Goal: Information Seeking & Learning: Learn about a topic

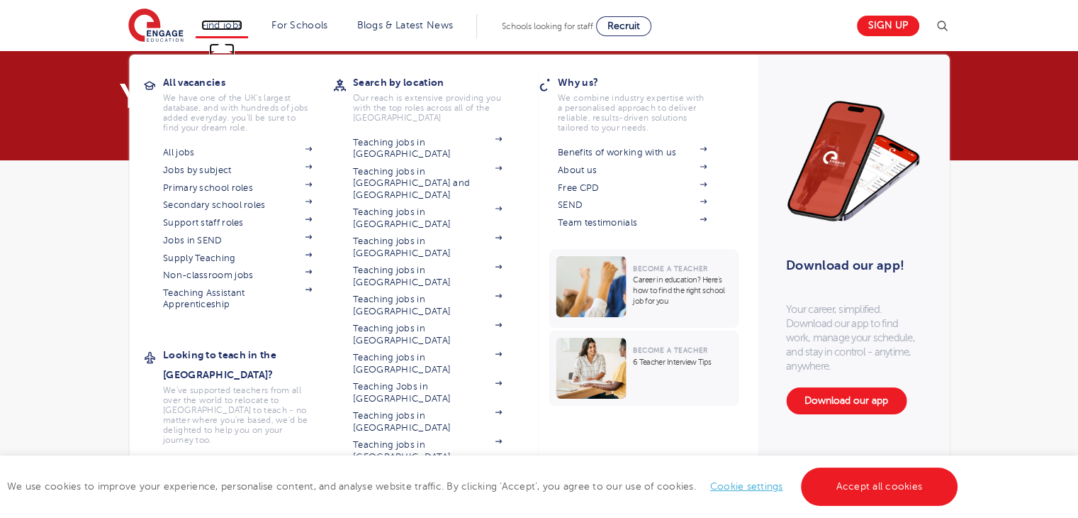
click at [228, 28] on link "Find jobs" at bounding box center [222, 25] width 42 height 11
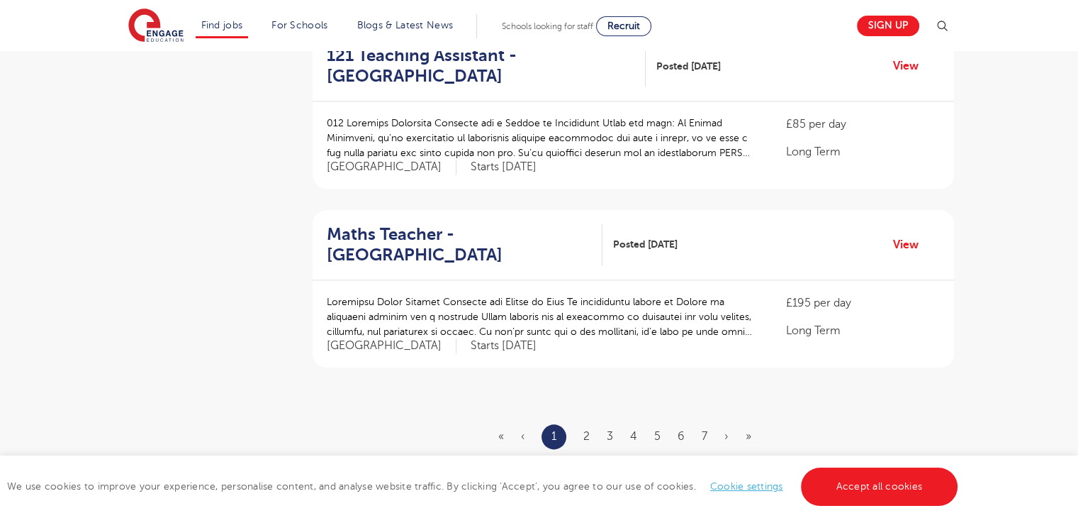
scroll to position [1554, 0]
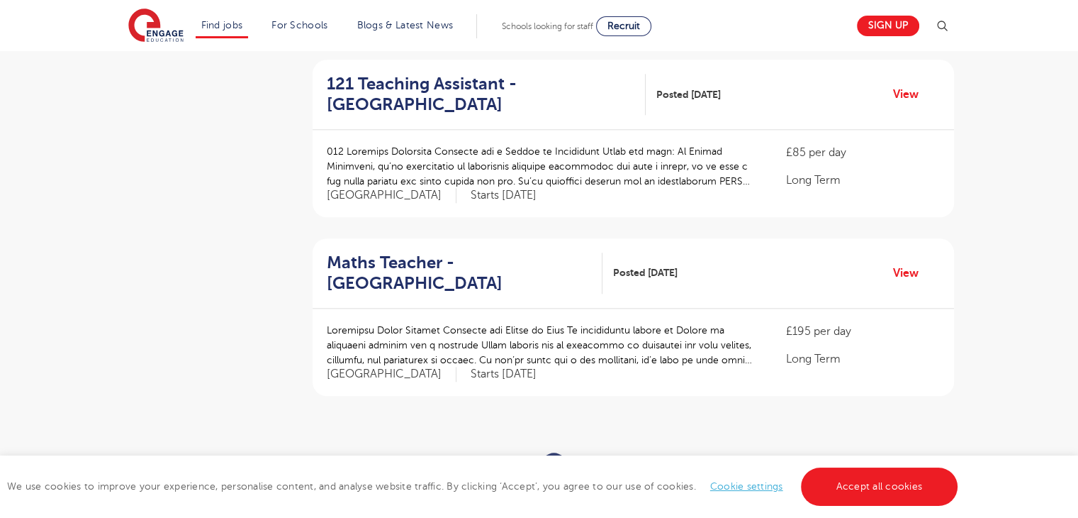
click at [584, 458] on link "2" at bounding box center [587, 464] width 6 height 13
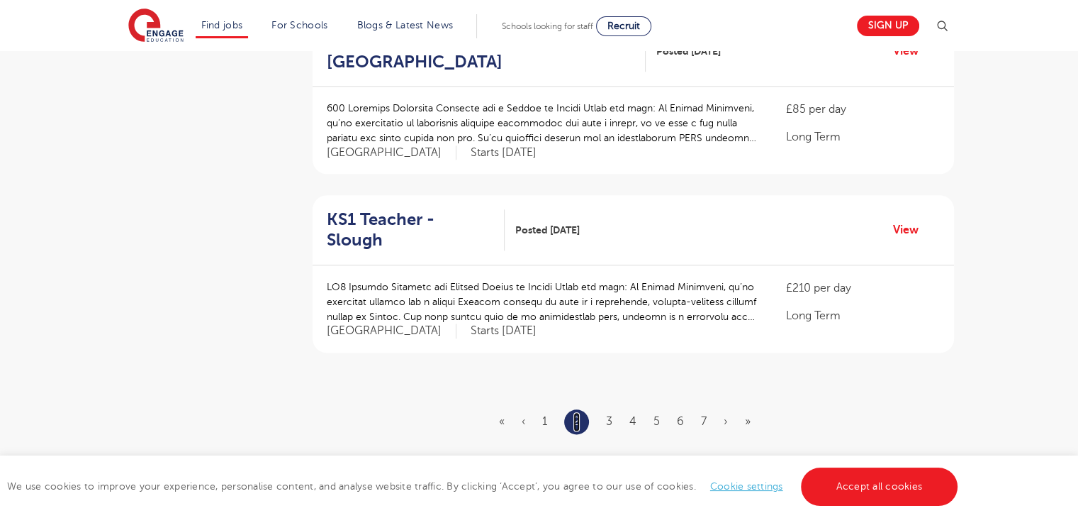
scroll to position [1610, 0]
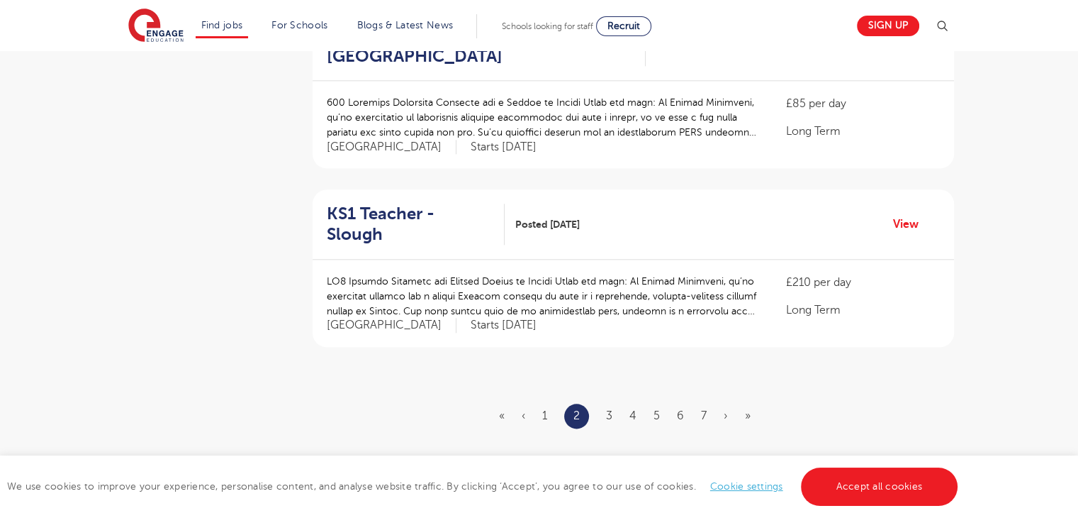
click at [613, 403] on ul "« ‹ 1 2 3 4 5 6 7 › »" at bounding box center [633, 415] width 269 height 25
click at [610, 409] on link "3" at bounding box center [609, 415] width 6 height 13
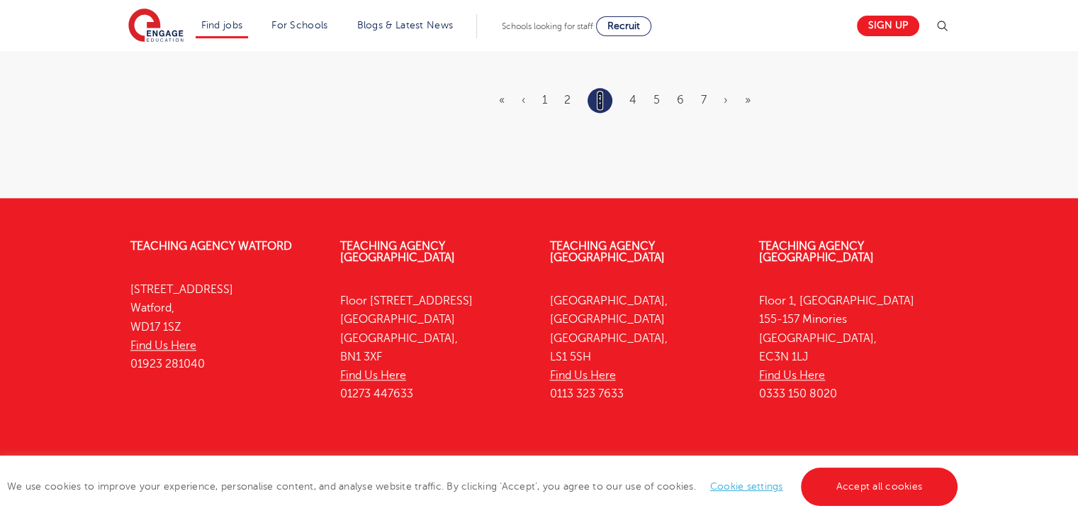
scroll to position [1934, 0]
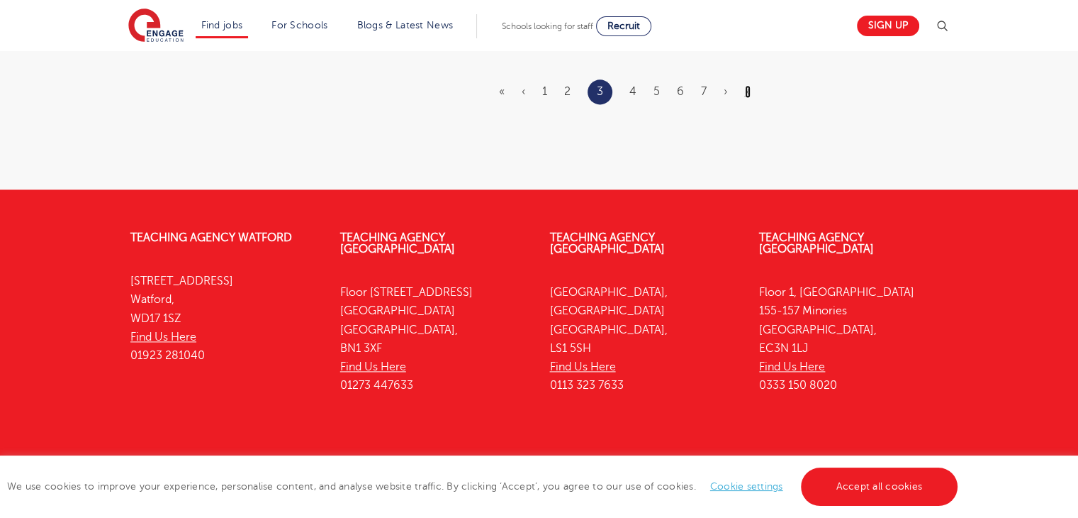
click at [745, 85] on link "»" at bounding box center [748, 91] width 6 height 13
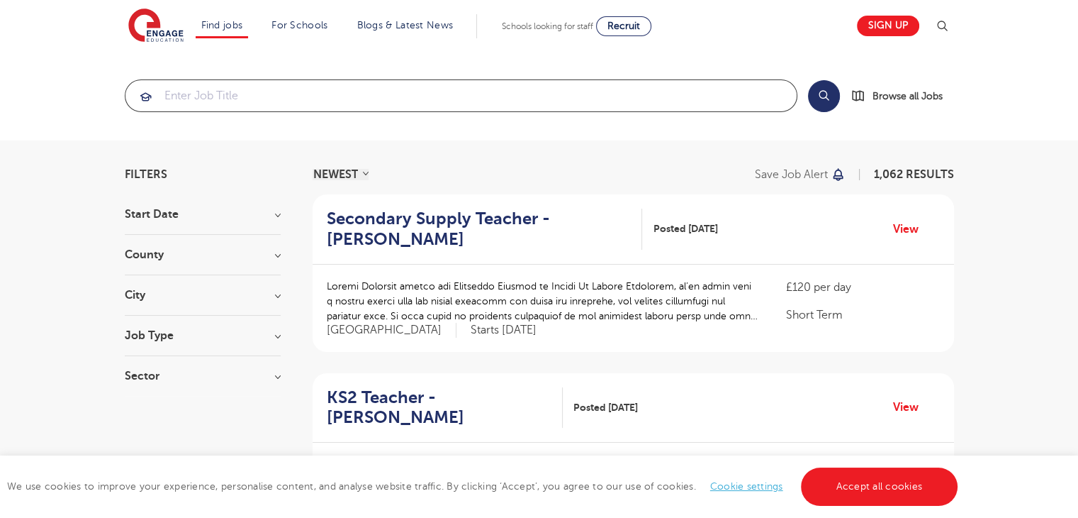
click at [495, 103] on input "search" at bounding box center [460, 95] width 671 height 31
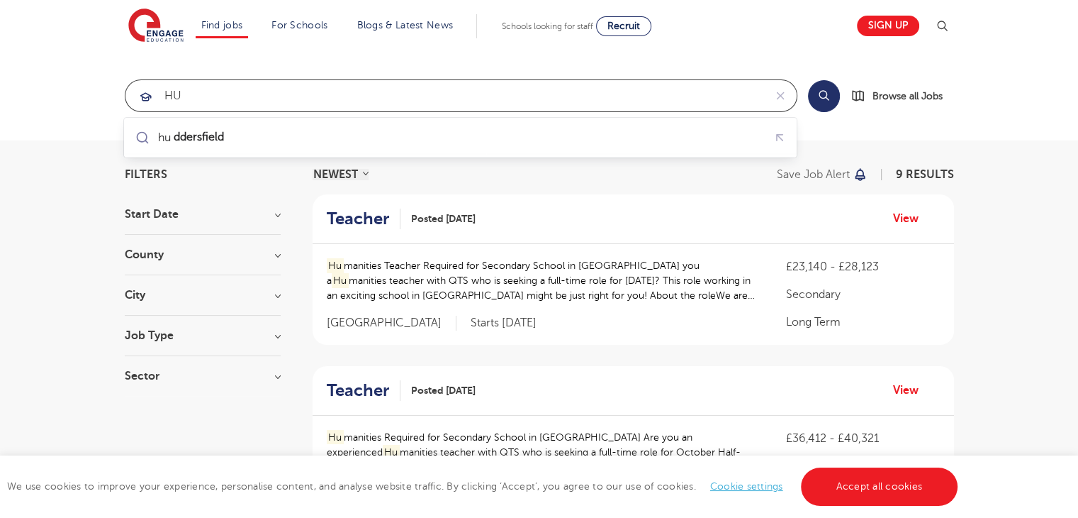
type input "H"
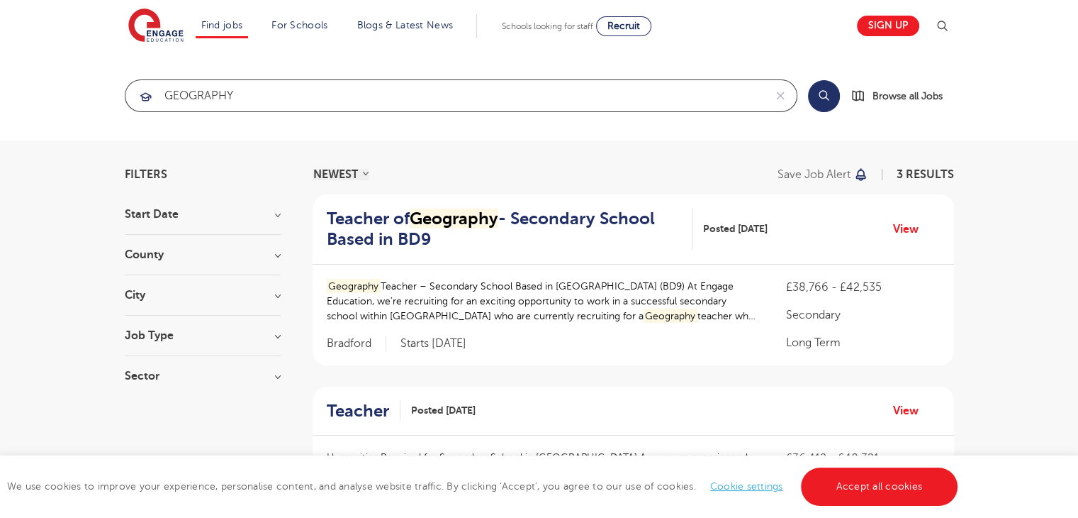
type input "GEOGRAPHY"
click button "Submit" at bounding box center [0, 0] width 0 height 0
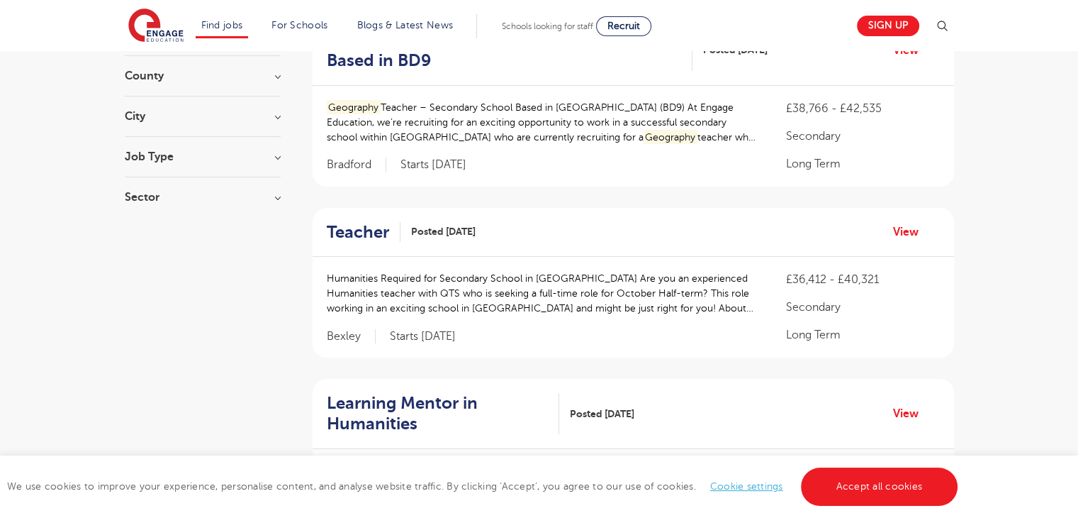
scroll to position [181, 0]
click at [684, 137] on p "Geography Teacher – Secondary School Based in Bradford (BD9) At Engage Educatio…" at bounding box center [543, 120] width 432 height 45
click at [574, 112] on p "Geography Teacher – Secondary School Based in Bradford (BD9) At Engage Educatio…" at bounding box center [543, 120] width 432 height 45
click at [751, 113] on p "Geography Teacher – Secondary School Based in Bradford (BD9) At Engage Educatio…" at bounding box center [543, 120] width 432 height 45
click at [752, 135] on p "Geography Teacher – Secondary School Based in Bradford (BD9) At Engage Educatio…" at bounding box center [543, 120] width 432 height 45
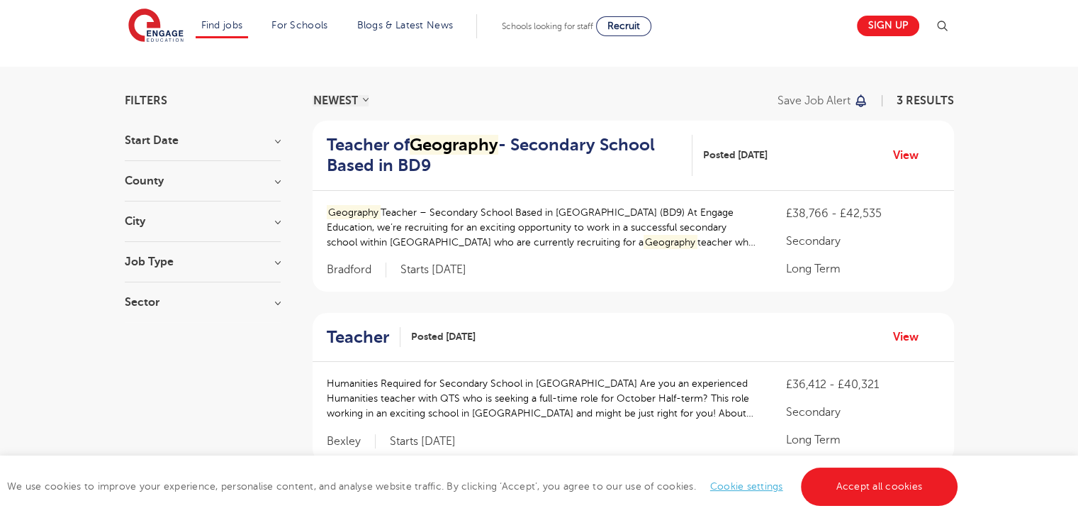
scroll to position [64, 0]
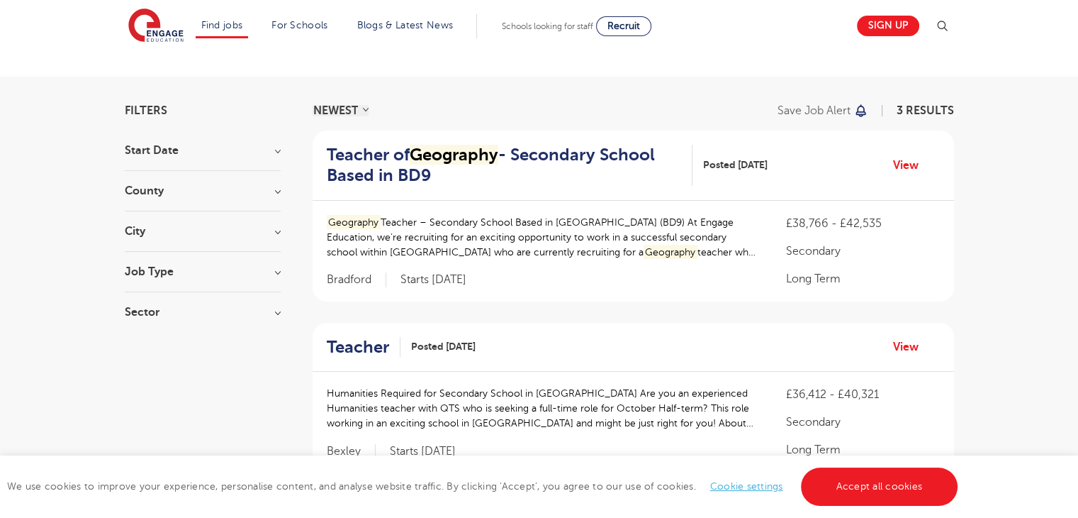
click at [723, 230] on p "Geography Teacher – Secondary School Based in Bradford (BD9) At Engage Educatio…" at bounding box center [543, 237] width 432 height 45
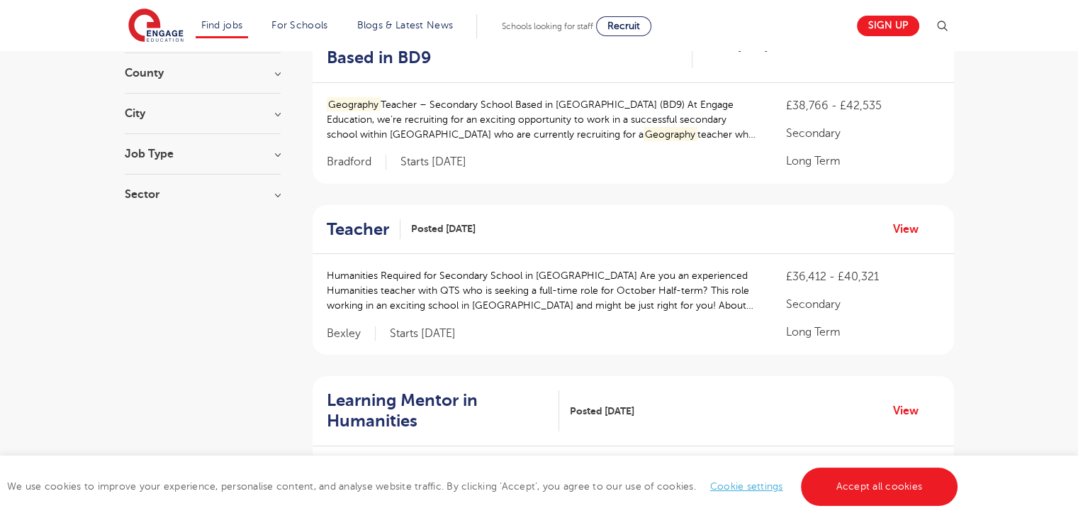
scroll to position [182, 0]
click at [455, 294] on p "Humanities Required for Secondary School in Bexley Are you an experienced Human…" at bounding box center [543, 289] width 432 height 45
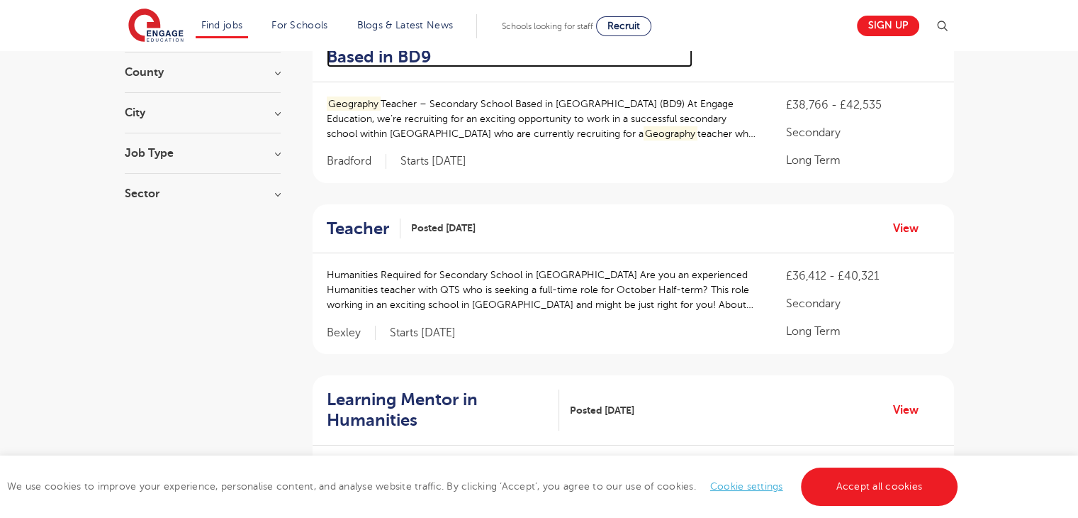
click at [386, 57] on h2 "Teacher of Geography - Secondary School Based in BD9" at bounding box center [504, 46] width 355 height 41
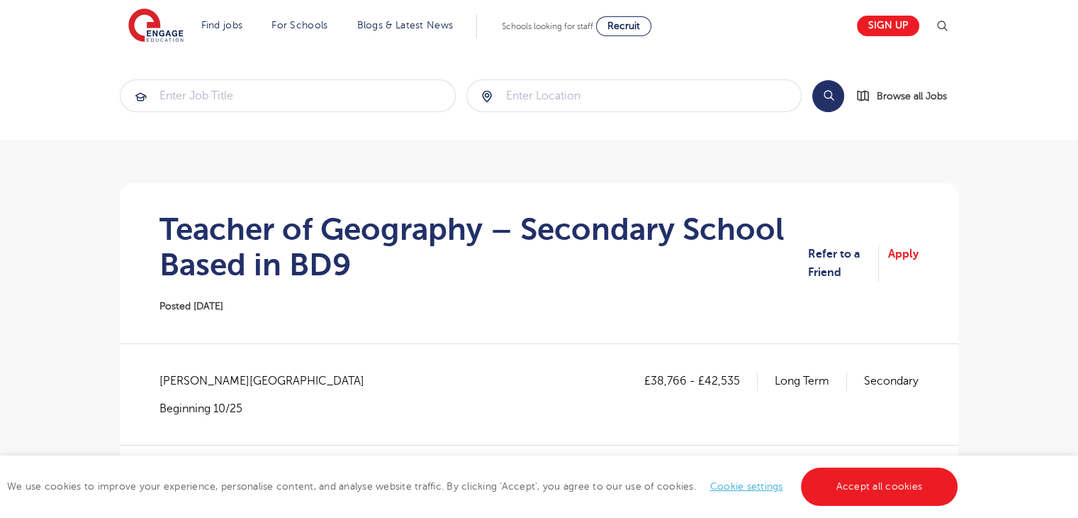
drag, startPoint x: 1086, startPoint y: 108, endPoint x: 1044, endPoint y: 82, distance: 49.0
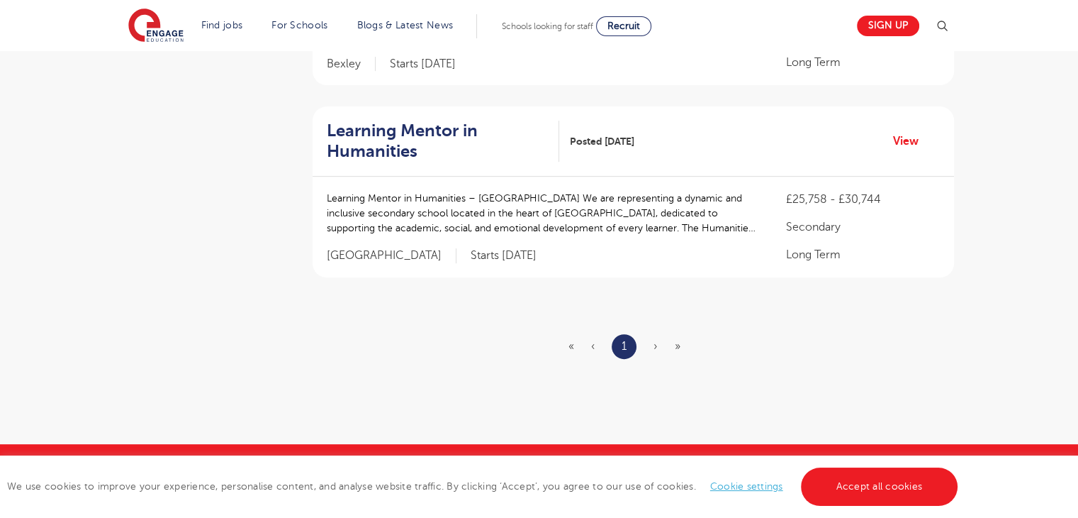
scroll to position [440, 0]
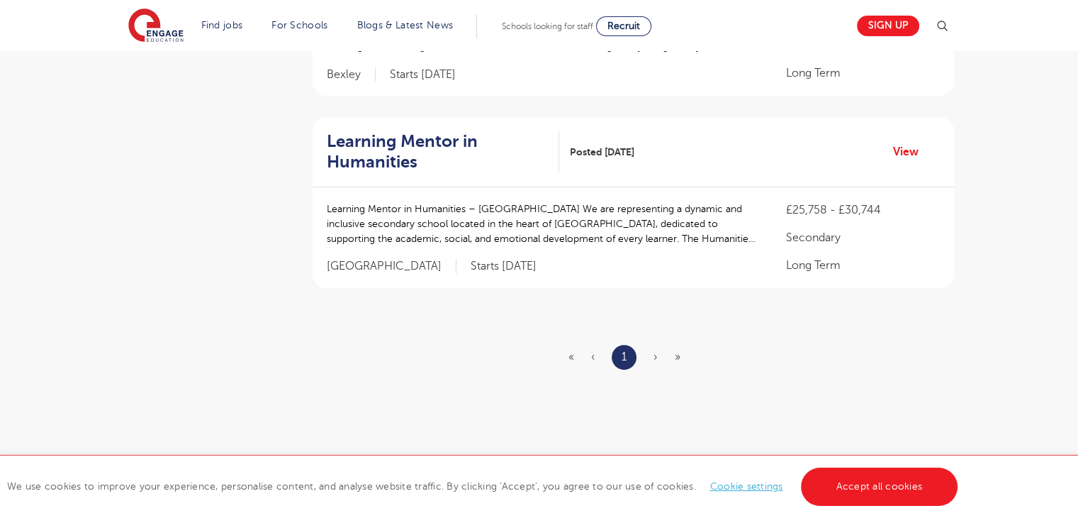
click at [678, 359] on span "»" at bounding box center [678, 356] width 6 height 13
click at [678, 355] on span "»" at bounding box center [678, 356] width 6 height 13
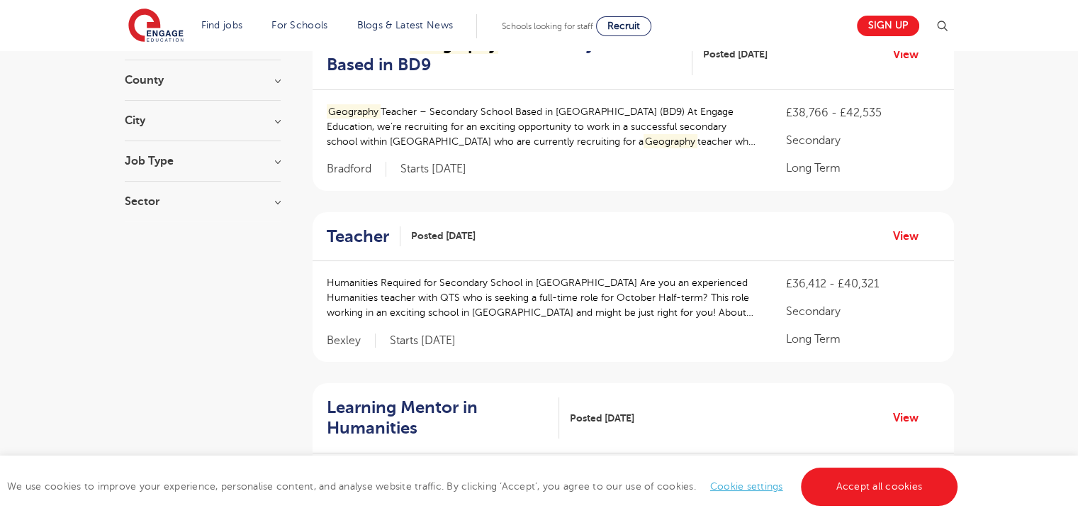
scroll to position [176, 0]
click at [354, 231] on h2 "Teacher" at bounding box center [358, 235] width 62 height 21
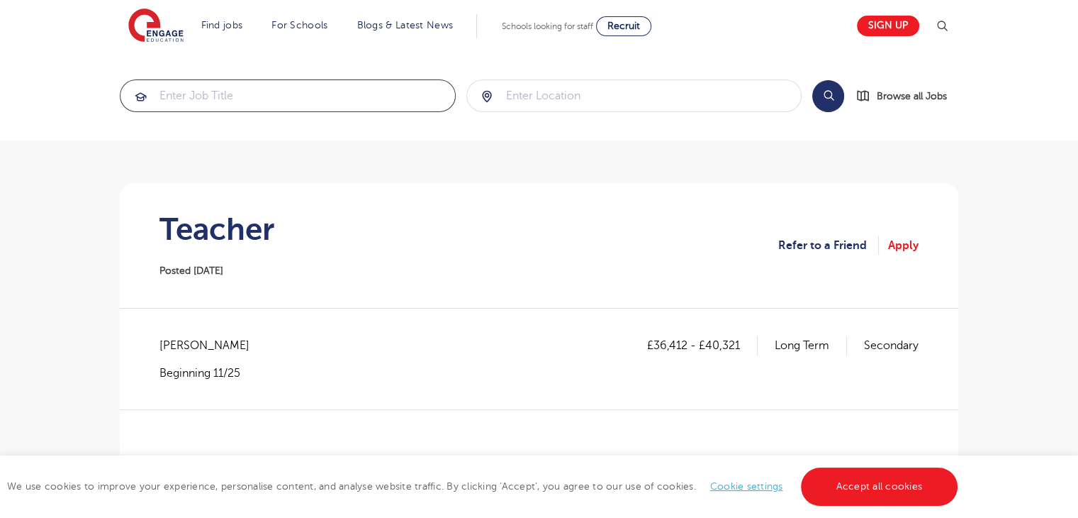
click at [335, 106] on input "search" at bounding box center [288, 95] width 335 height 31
type input "H"
type input "GEOGRAPHY"
click button "Submit" at bounding box center [0, 0] width 0 height 0
